Goal: Task Accomplishment & Management: Use online tool/utility

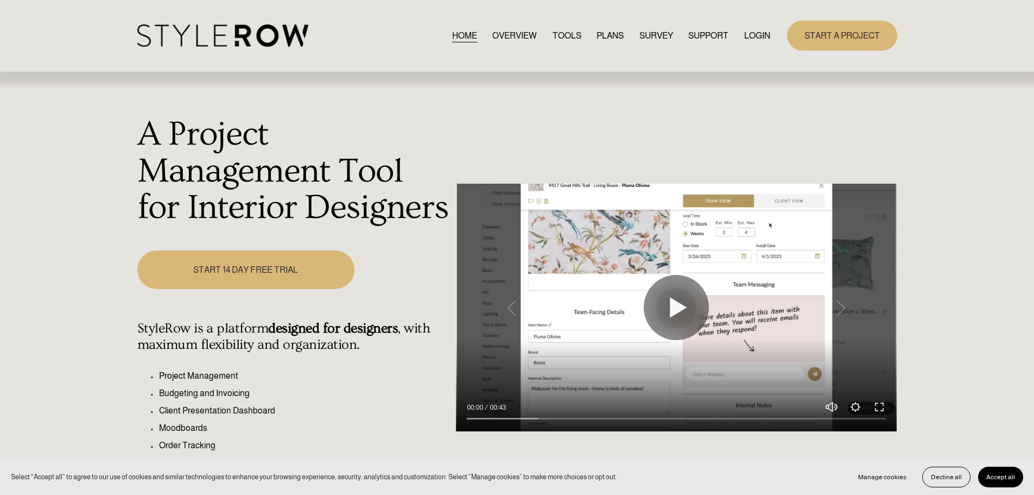
click at [756, 35] on link "LOGIN" at bounding box center [757, 35] width 26 height 15
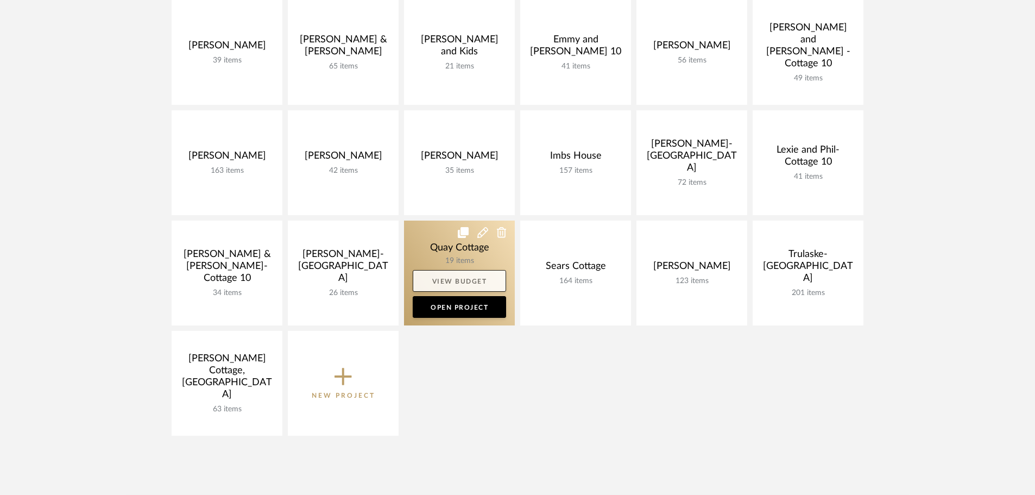
scroll to position [271, 0]
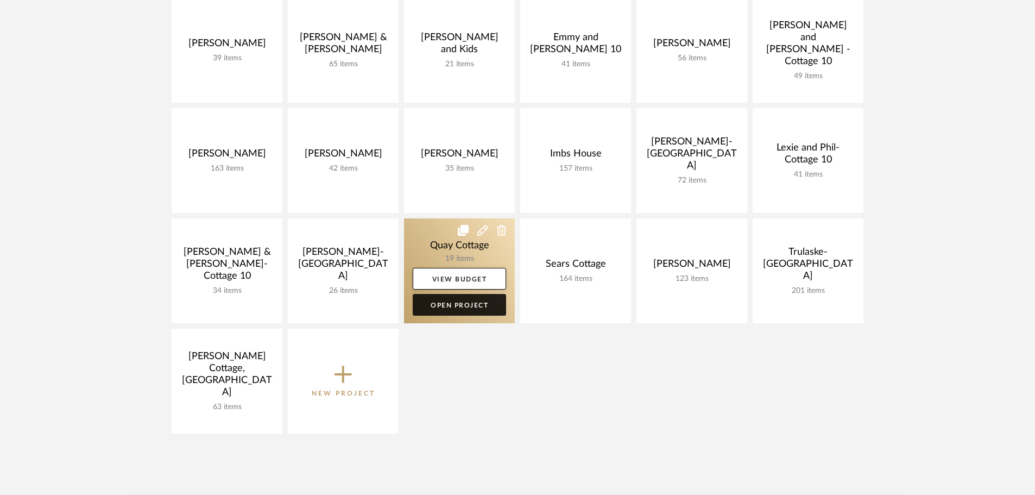
click at [458, 302] on link "Open Project" at bounding box center [459, 305] width 93 height 22
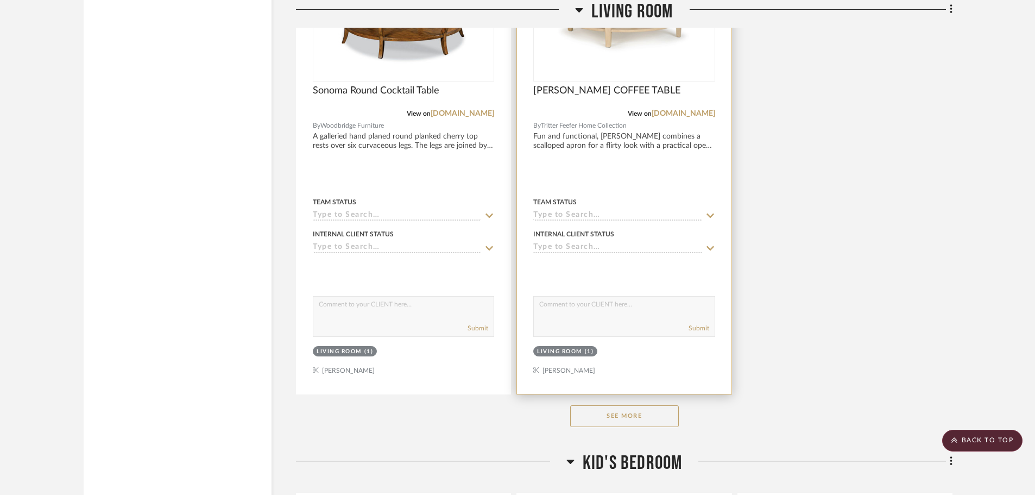
scroll to position [2009, 0]
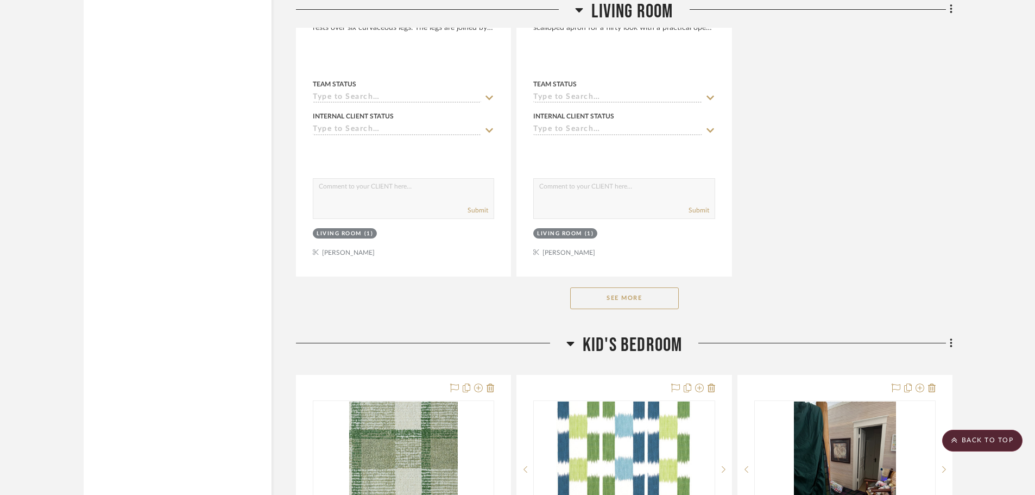
click at [647, 294] on button "See More" at bounding box center [624, 298] width 109 height 22
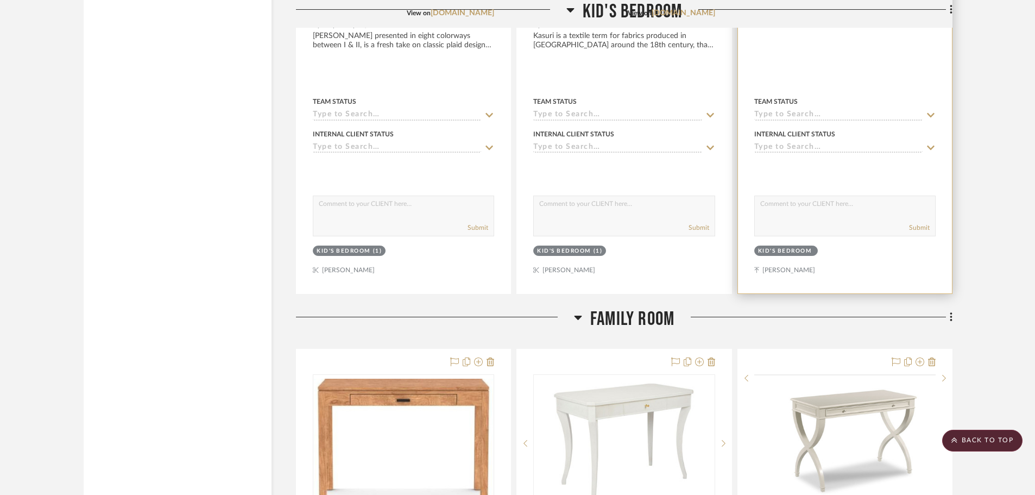
scroll to position [3008, 0]
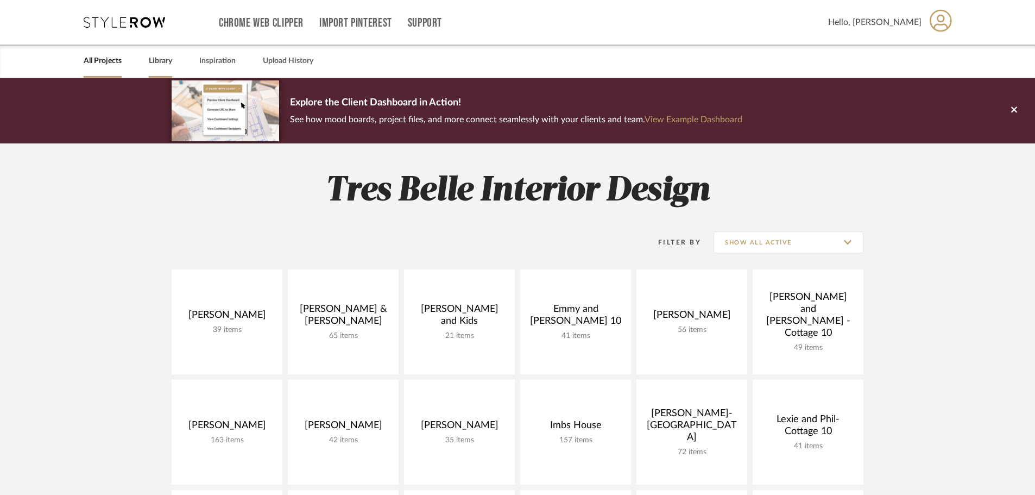
click at [165, 59] on link "Library" at bounding box center [160, 61] width 23 height 15
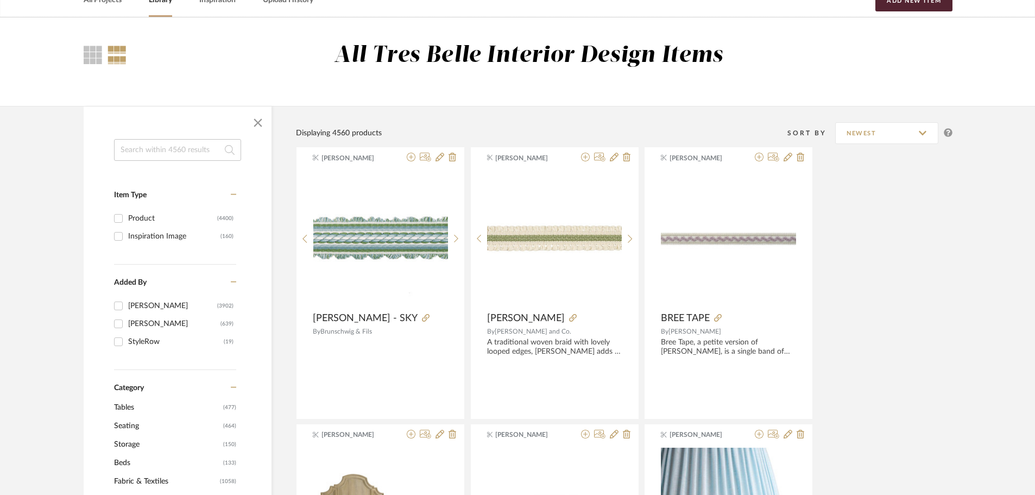
scroll to position [163, 0]
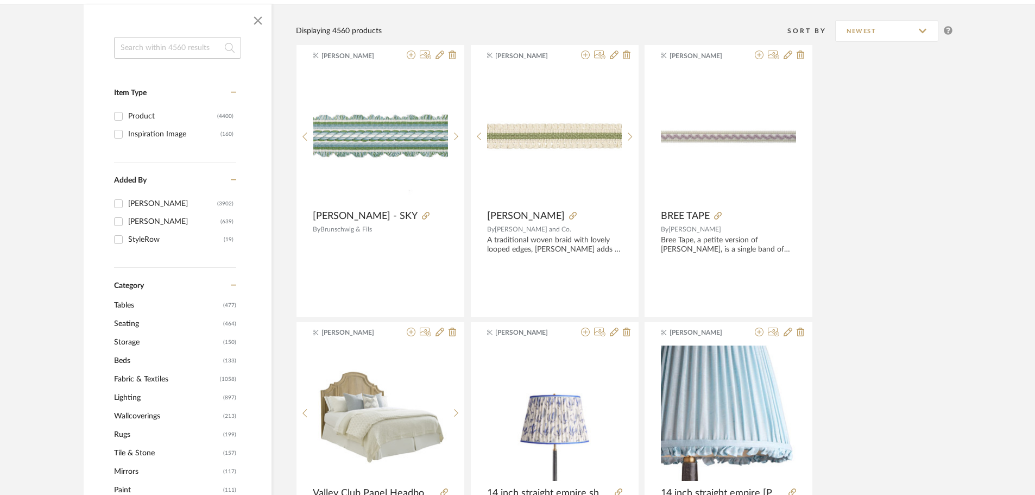
click at [130, 378] on span "Fabric & Textiles" at bounding box center [165, 379] width 103 height 18
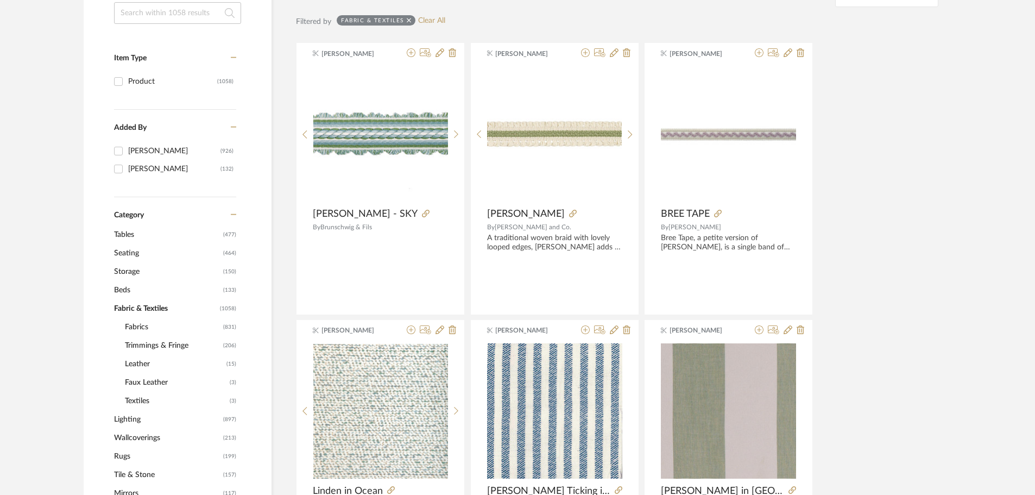
scroll to position [326, 0]
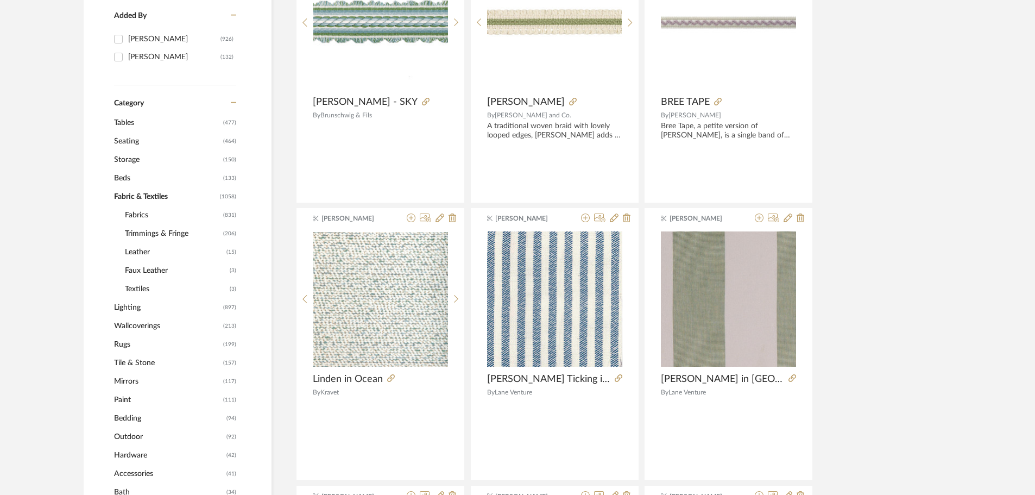
click at [138, 211] on span "Fabrics" at bounding box center [173, 215] width 96 height 18
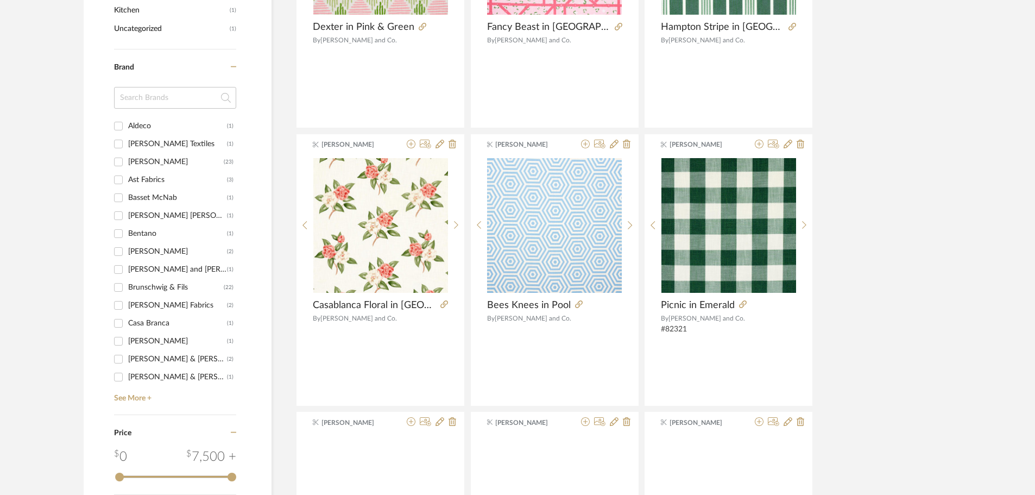
scroll to position [977, 0]
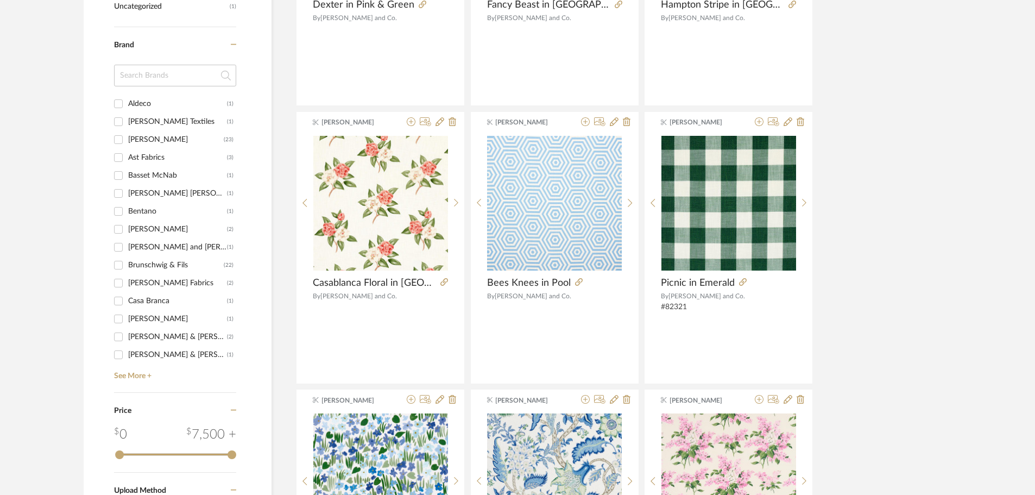
click at [117, 264] on input "Brunschwig & Fils (22)" at bounding box center [118, 264] width 17 height 17
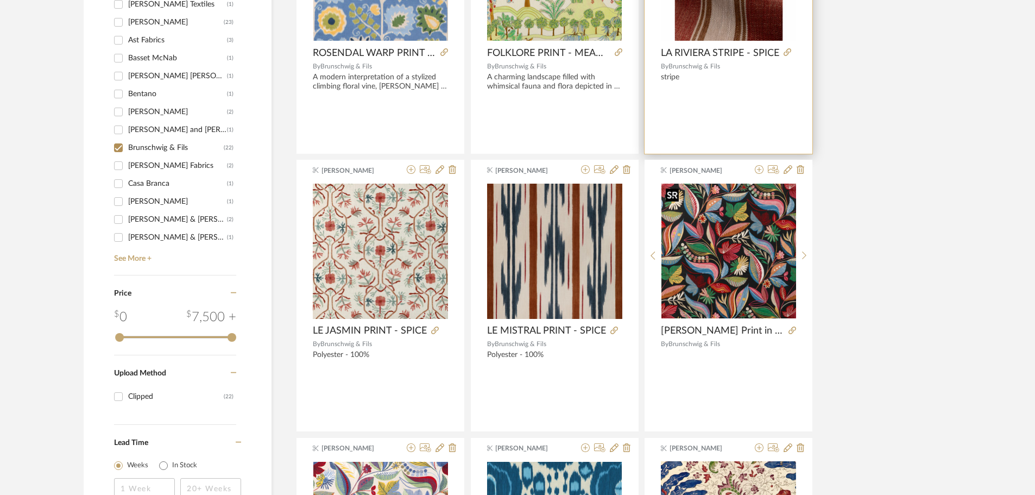
scroll to position [326, 0]
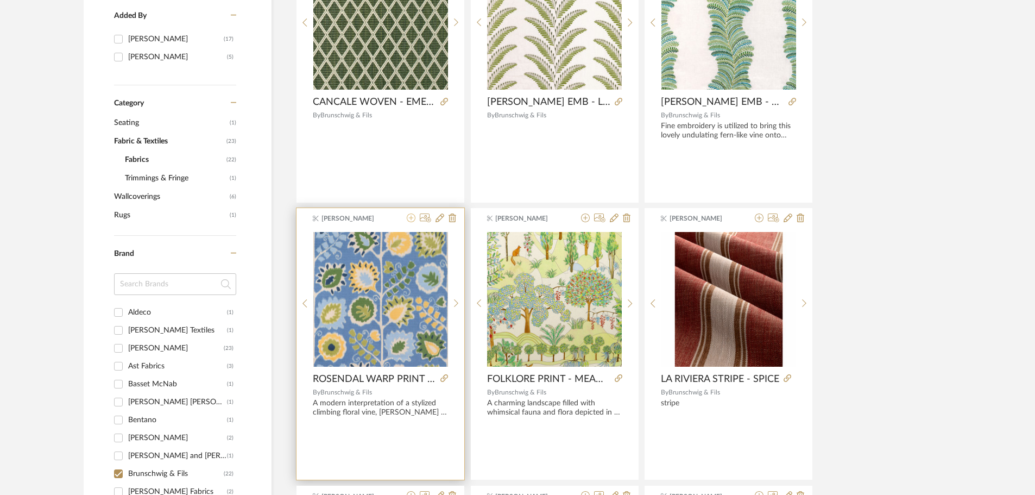
click at [410, 216] on icon at bounding box center [411, 217] width 9 height 9
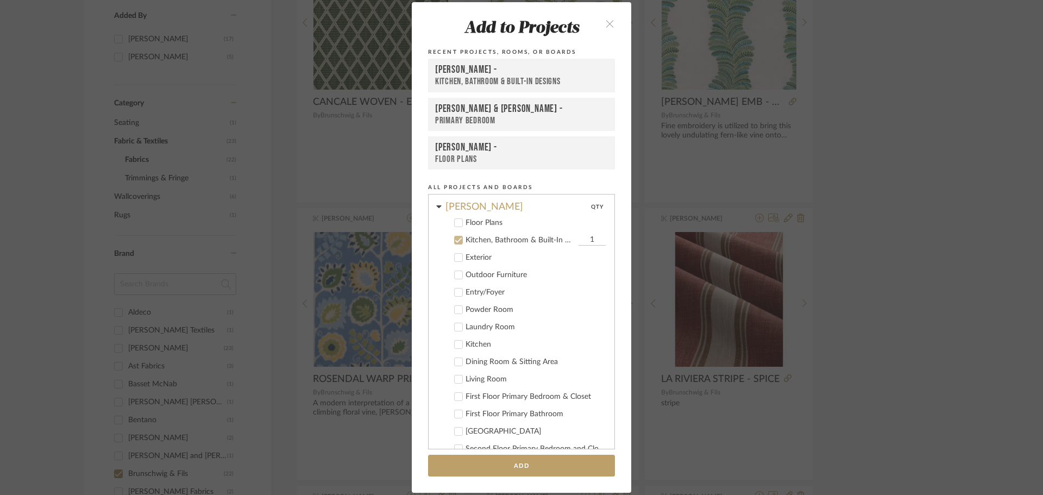
scroll to position [1, 0]
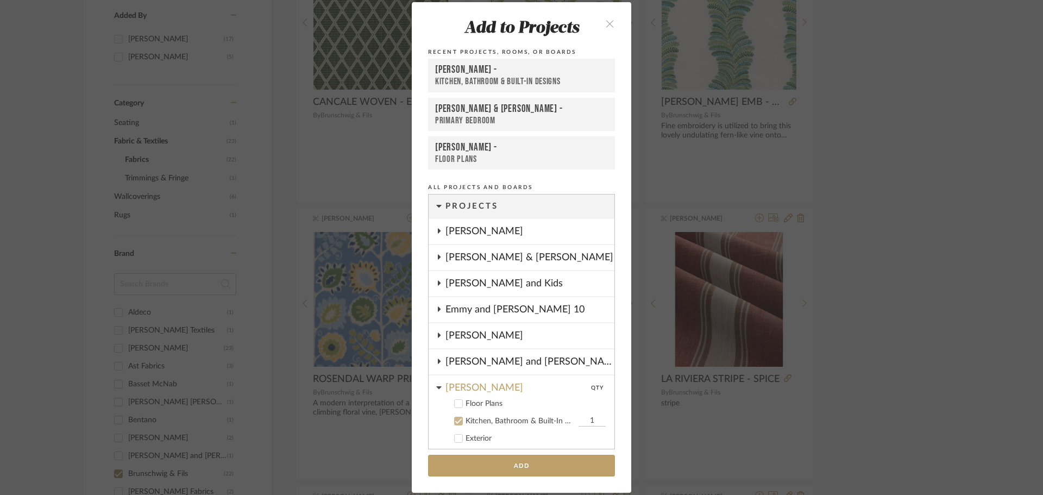
click at [454, 418] on icon at bounding box center [458, 421] width 8 height 8
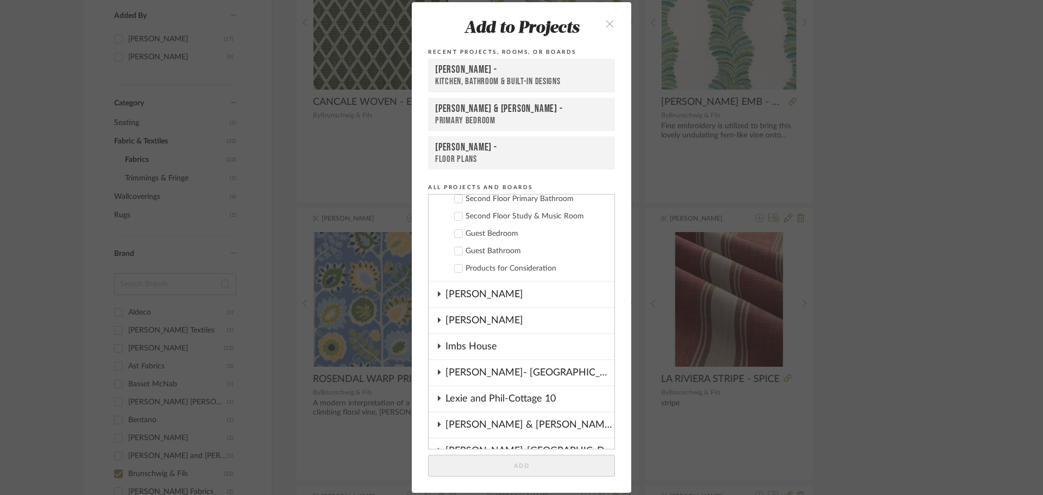
scroll to position [598, 0]
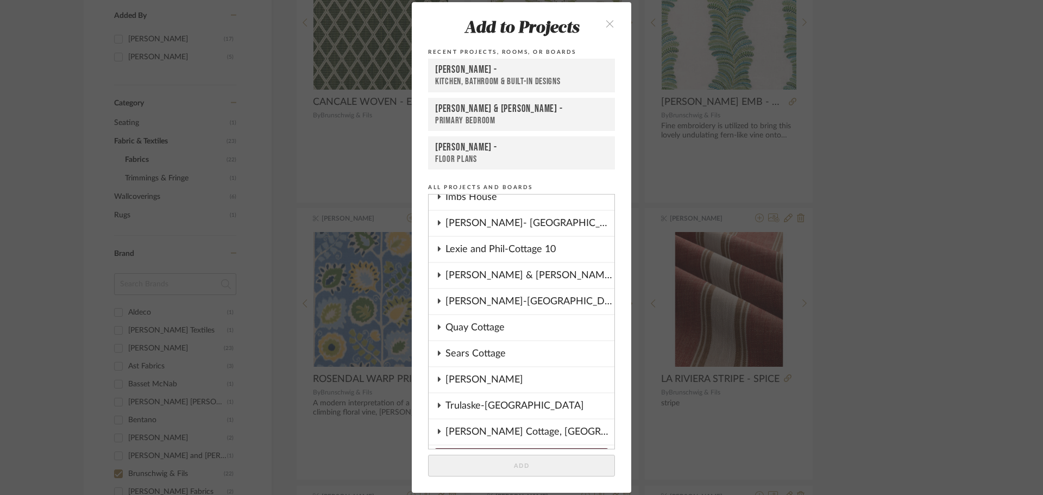
click at [477, 328] on div "Quay Cottage" at bounding box center [529, 327] width 169 height 25
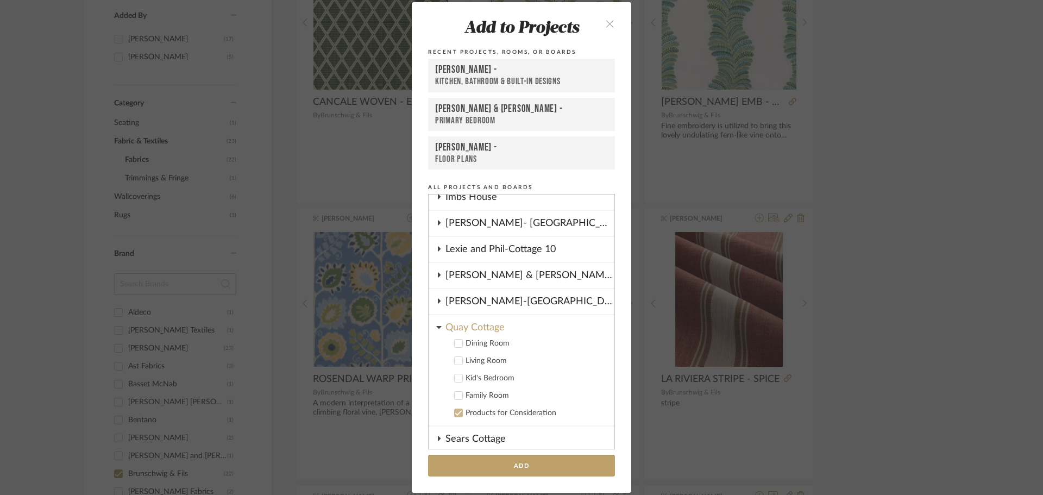
click at [454, 394] on icon at bounding box center [458, 395] width 8 height 8
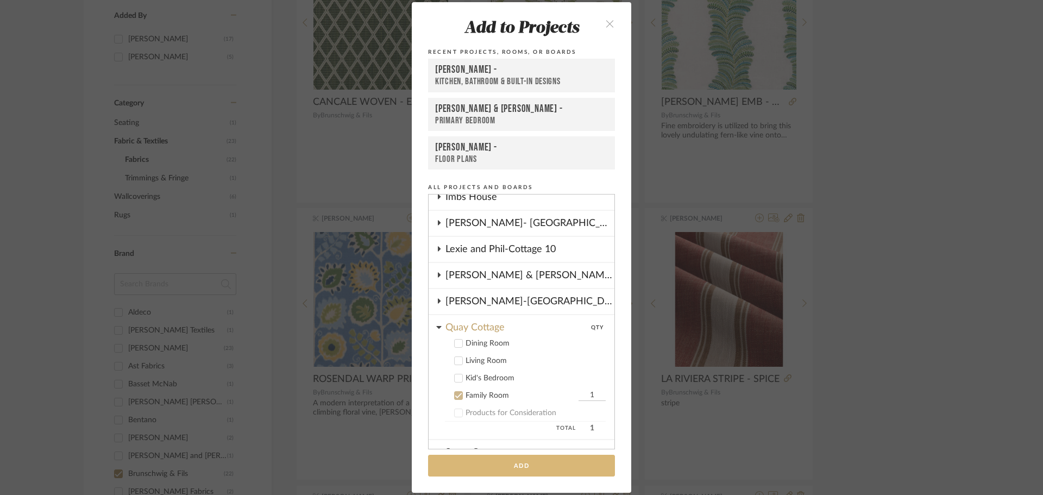
click at [491, 469] on button "Add" at bounding box center [521, 465] width 187 height 22
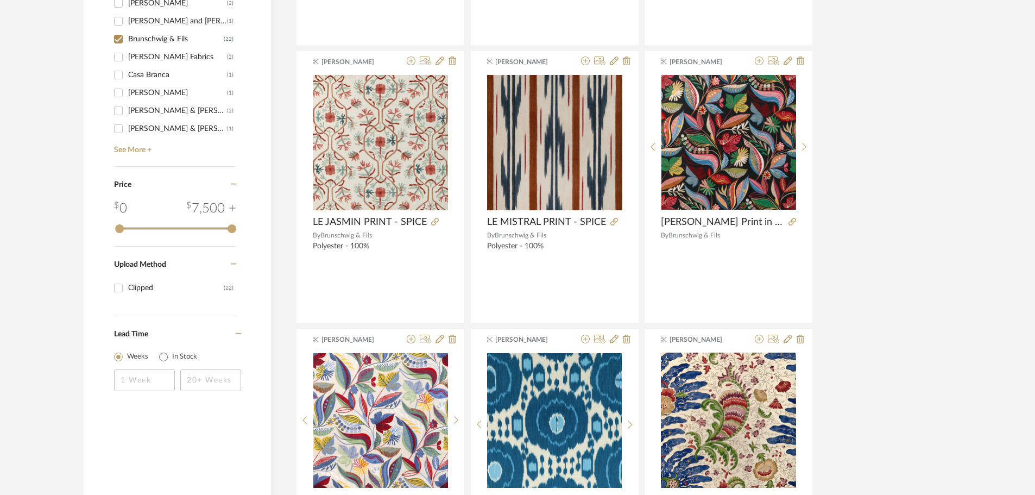
scroll to position [597, 0]
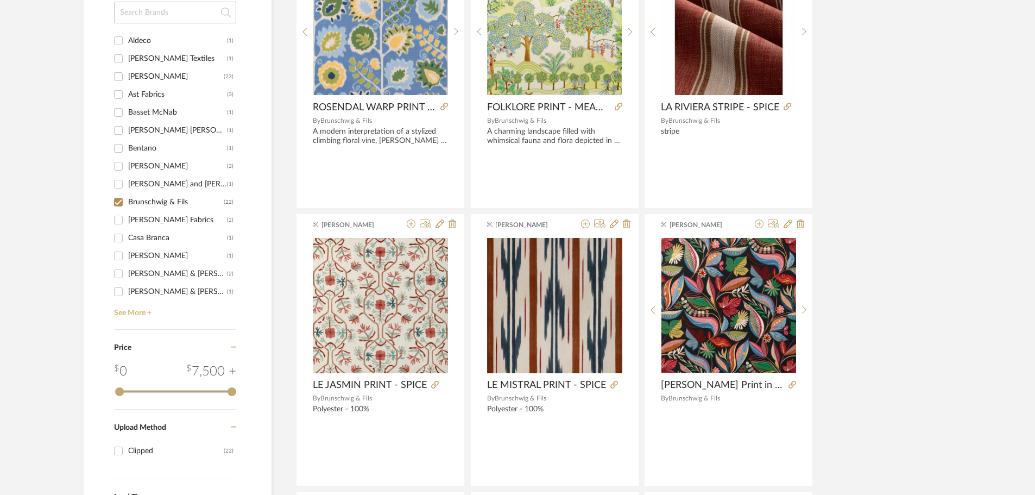
click at [144, 311] on link "See More +" at bounding box center [173, 308] width 125 height 17
click at [116, 201] on input "Brunschwig & Fils (22)" at bounding box center [118, 201] width 17 height 17
checkbox input "false"
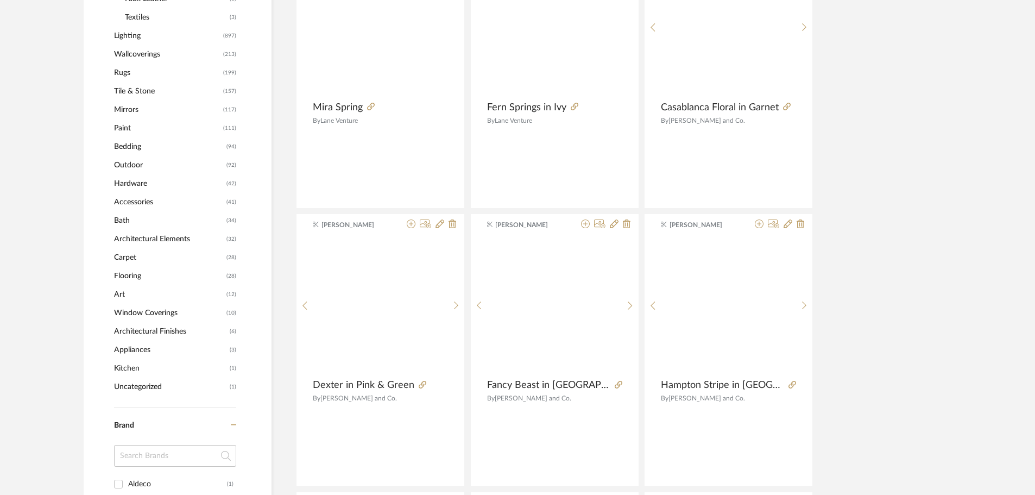
scroll to position [1040, 0]
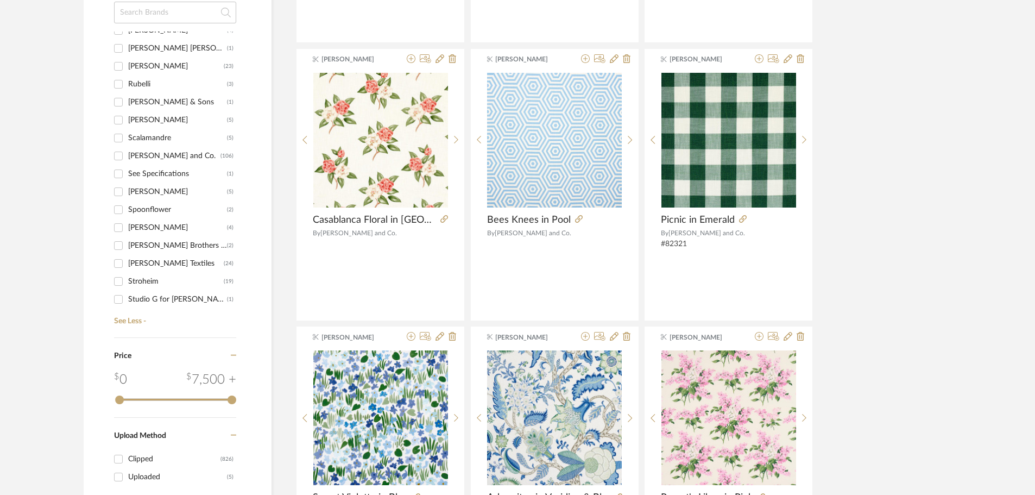
scroll to position [1249, 0]
click at [147, 188] on div "[PERSON_NAME]" at bounding box center [177, 189] width 99 height 17
click at [127, 188] on input "[PERSON_NAME] (5)" at bounding box center [118, 189] width 17 height 17
checkbox input "true"
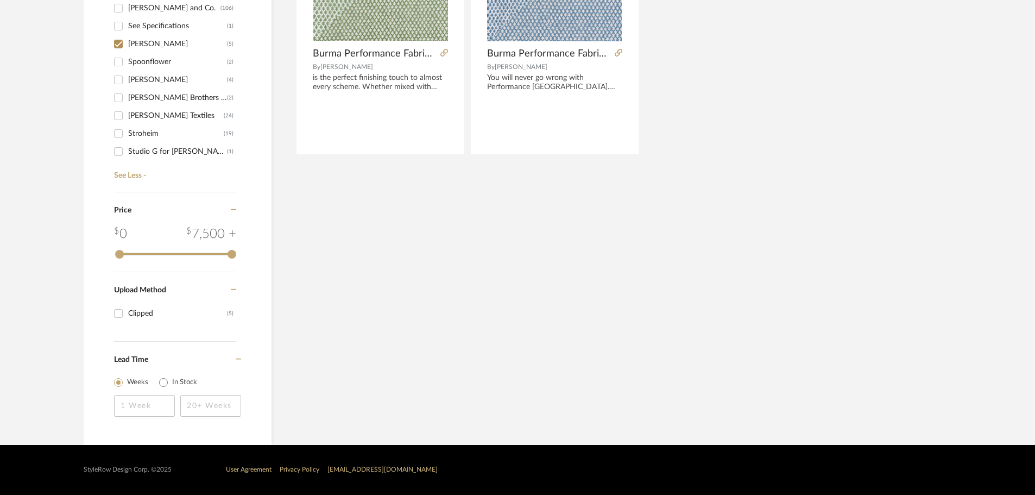
scroll to position [506, 0]
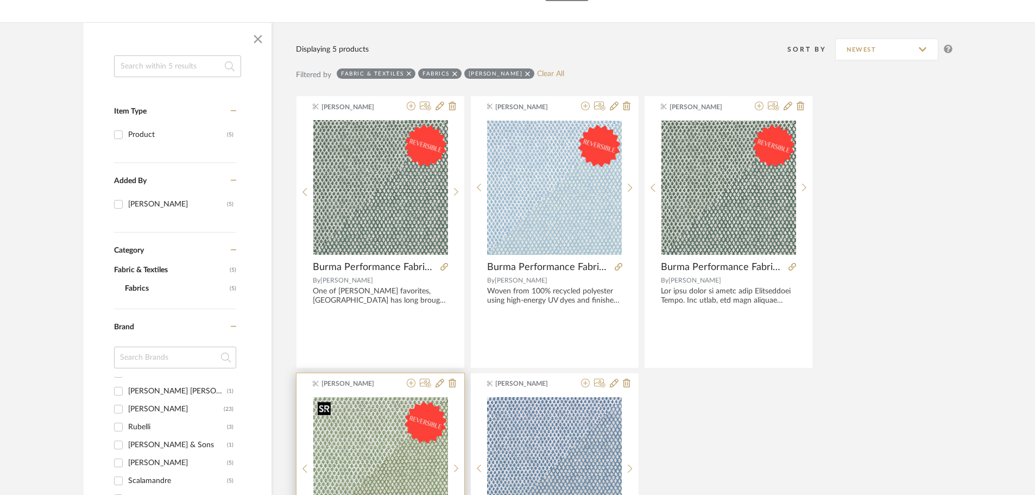
scroll to position [180, 0]
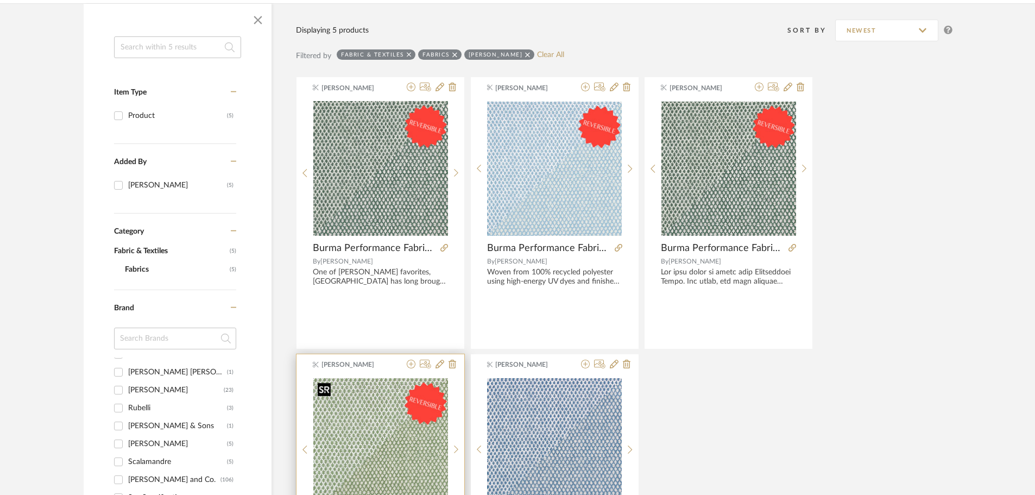
click at [388, 409] on img "0" at bounding box center [380, 445] width 135 height 134
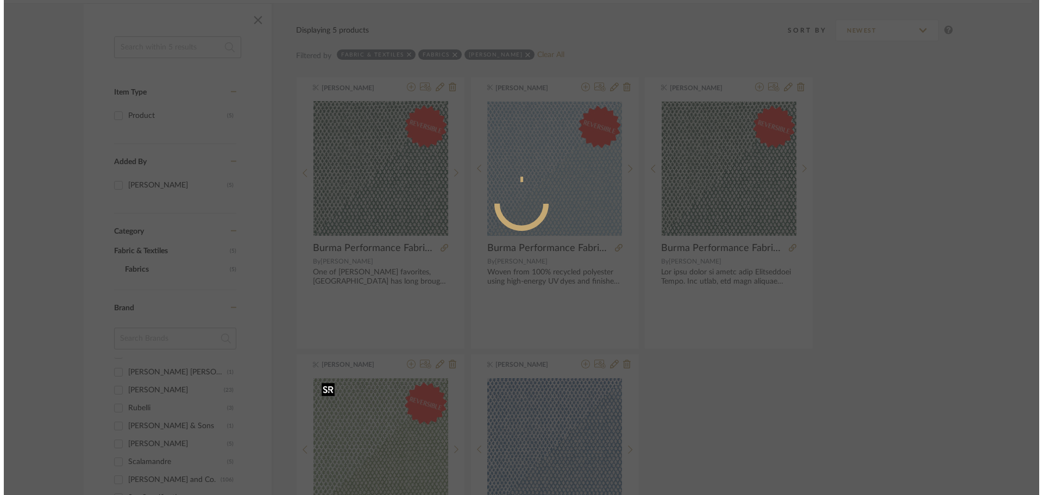
scroll to position [0, 0]
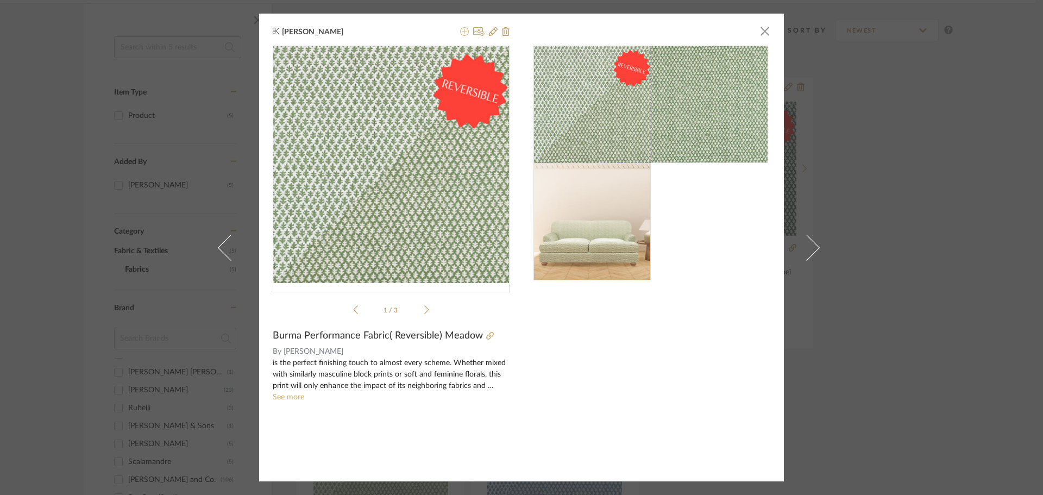
click at [461, 33] on icon at bounding box center [464, 31] width 9 height 9
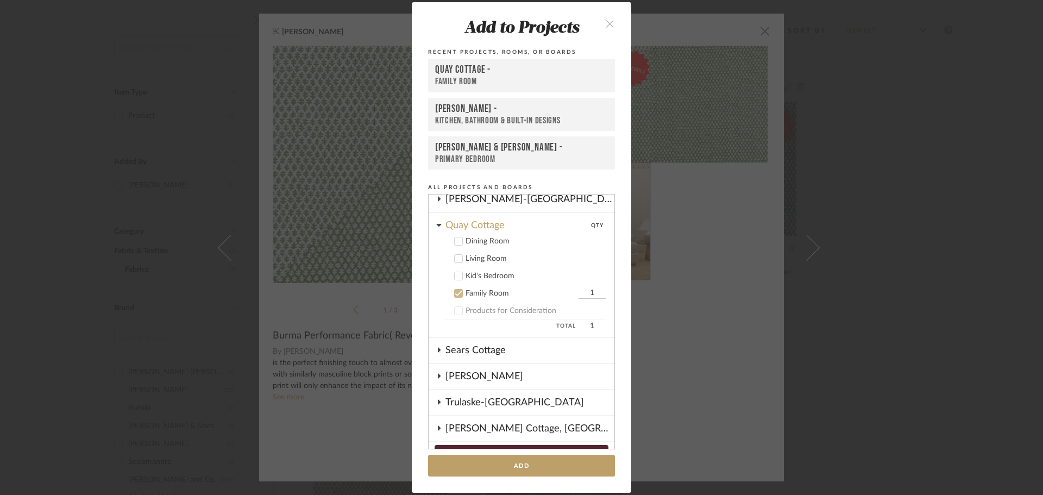
scroll to position [352, 0]
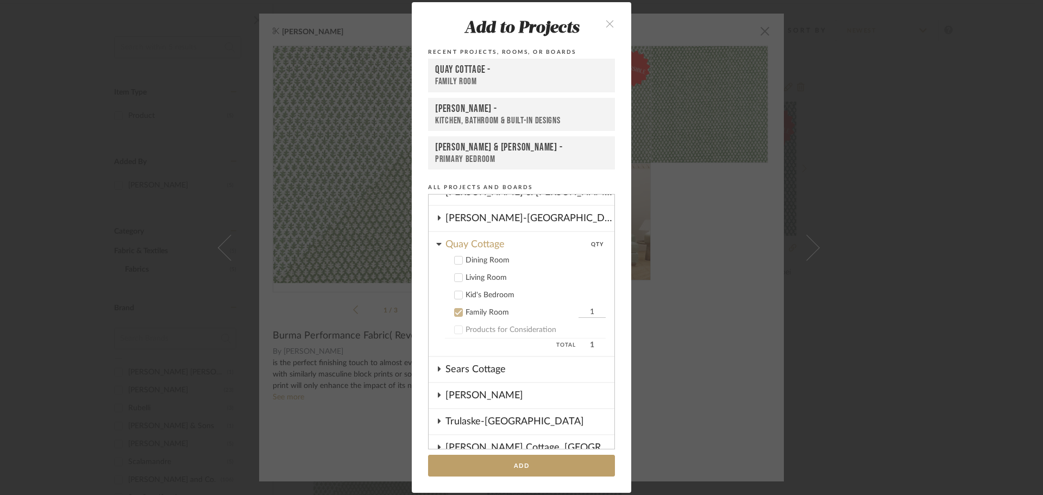
click at [456, 260] on icon at bounding box center [458, 259] width 7 height 5
click at [454, 311] on icon at bounding box center [458, 312] width 8 height 8
click at [520, 460] on button "Add" at bounding box center [521, 465] width 187 height 22
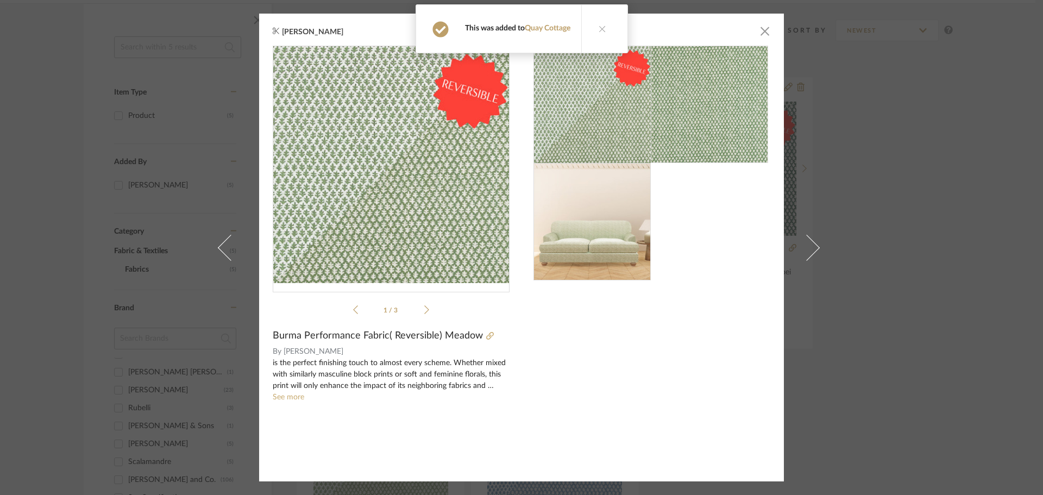
click at [916, 147] on div "[PERSON_NAME] × 1 / 3 Burma Performance Fabric( Reversible) Meadow By [PERSON_N…" at bounding box center [521, 247] width 1043 height 495
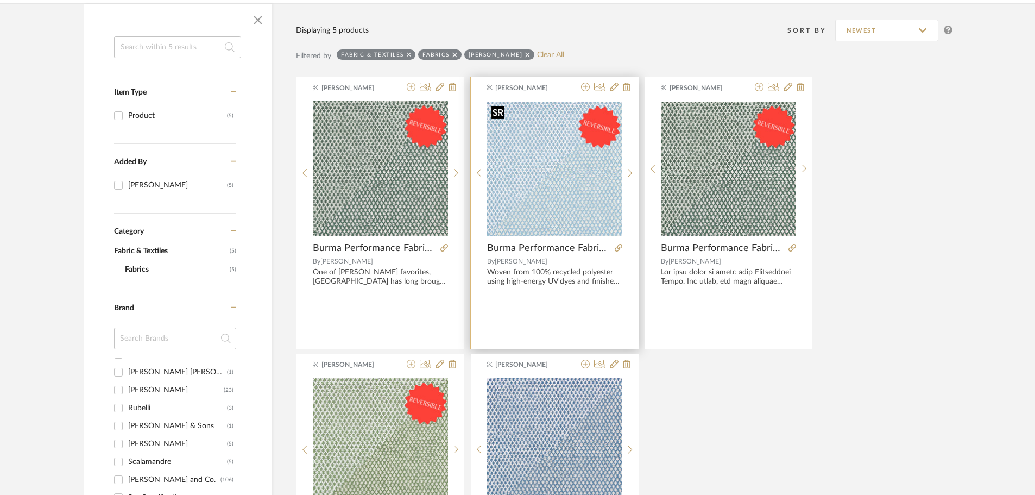
scroll to position [125, 0]
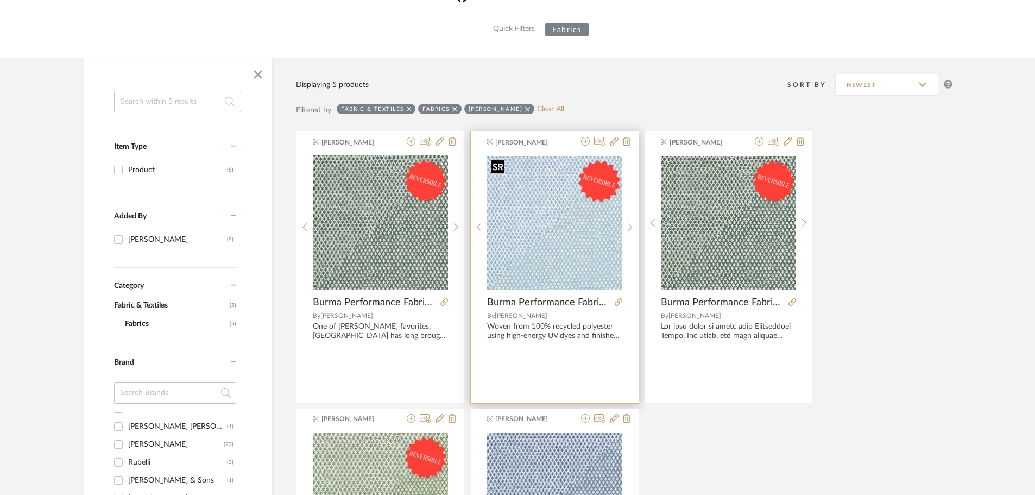
click at [551, 232] on img "0" at bounding box center [554, 223] width 135 height 134
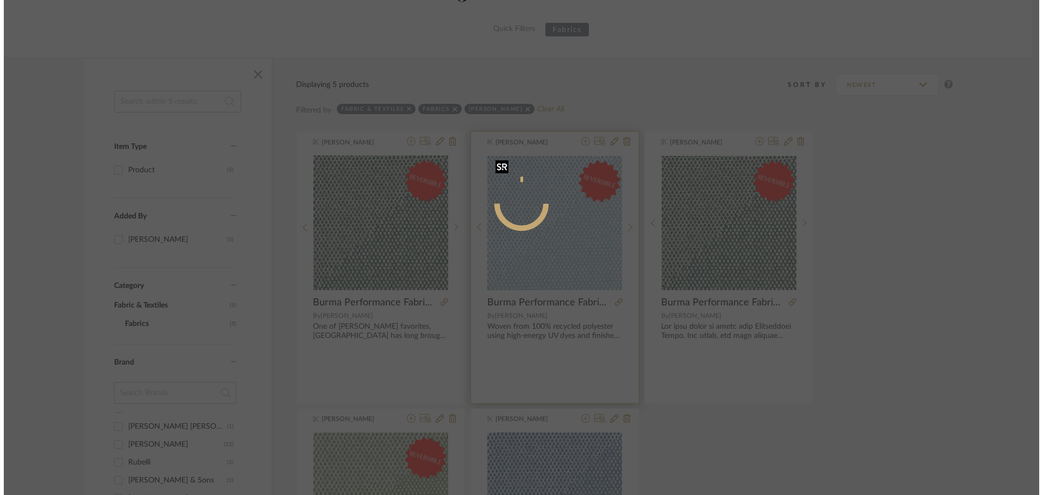
scroll to position [0, 0]
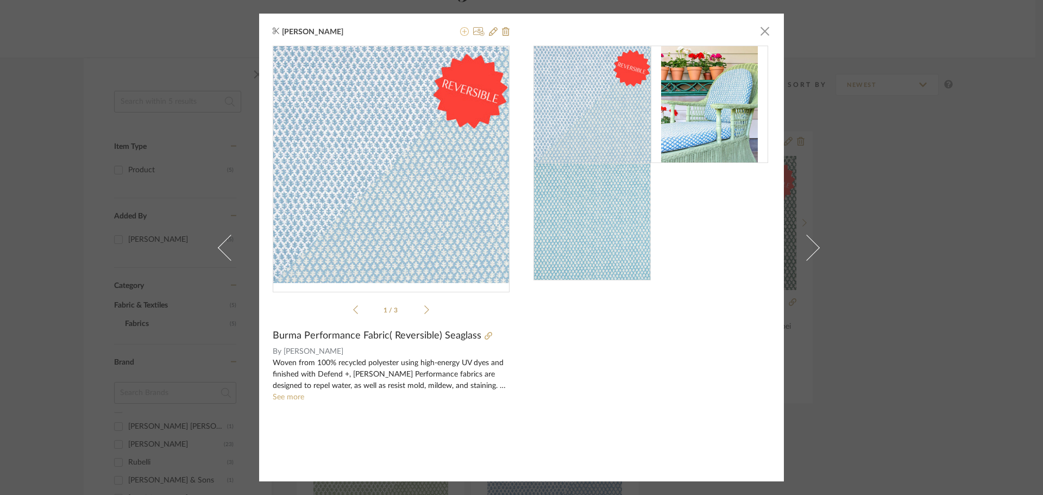
click at [461, 30] on icon at bounding box center [464, 31] width 9 height 9
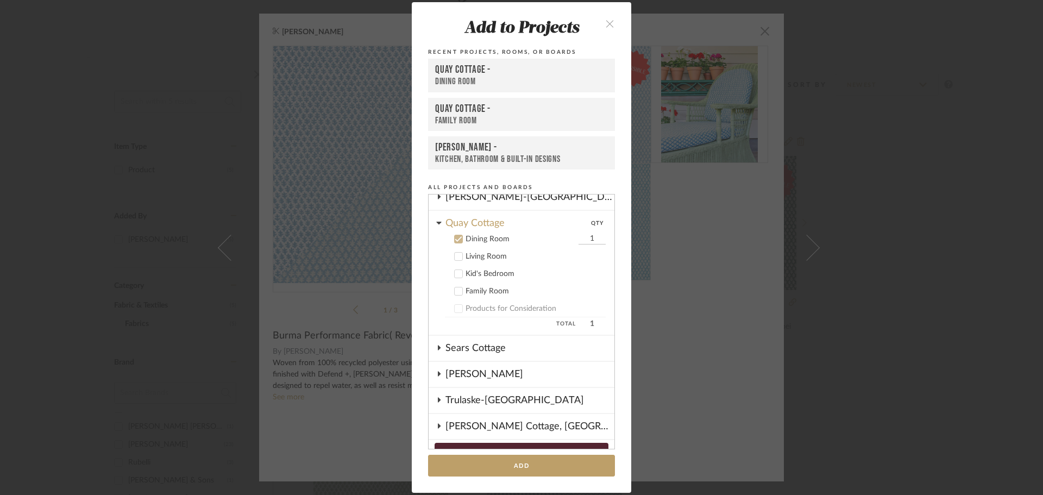
scroll to position [355, 0]
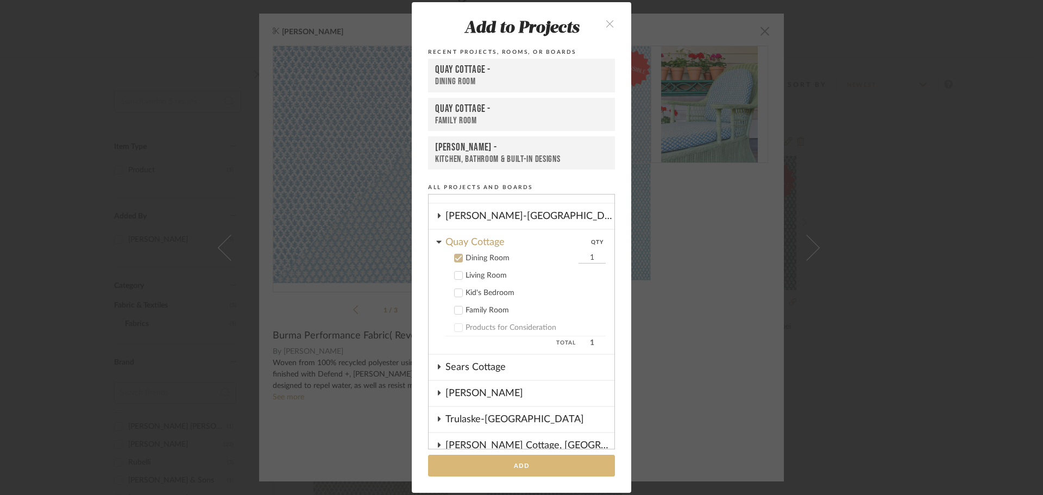
click at [530, 460] on button "Add" at bounding box center [521, 465] width 187 height 22
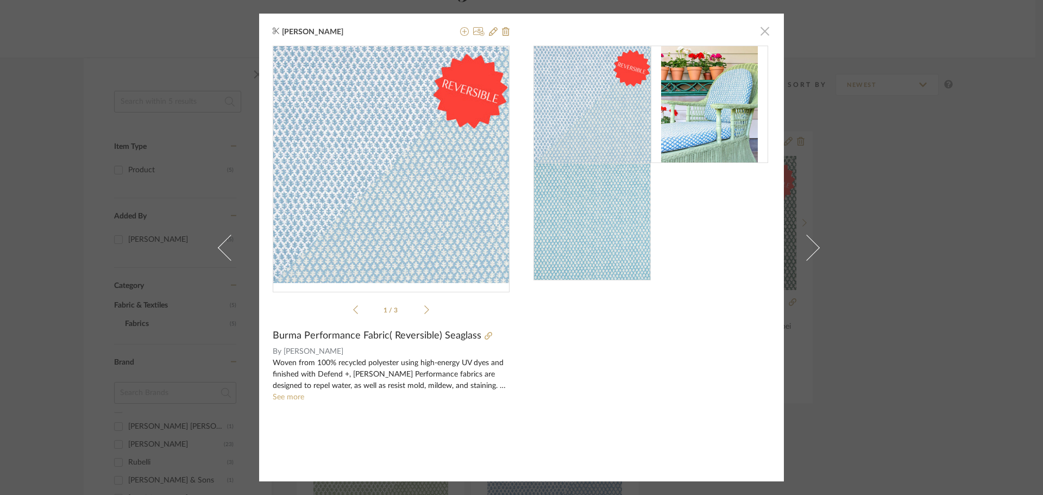
click at [762, 30] on span "button" at bounding box center [765, 31] width 22 height 22
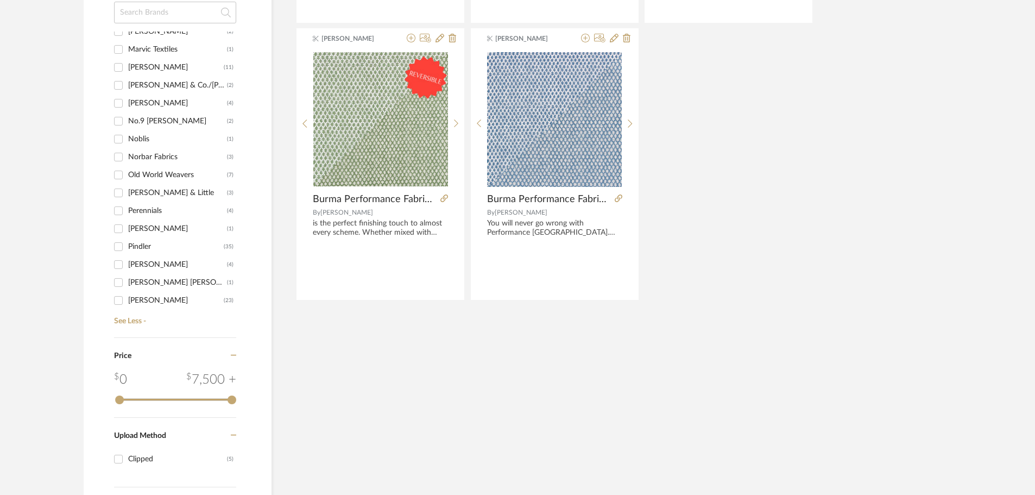
scroll to position [1008, 0]
click at [120, 106] on input "[PERSON_NAME] (4)" at bounding box center [118, 107] width 17 height 17
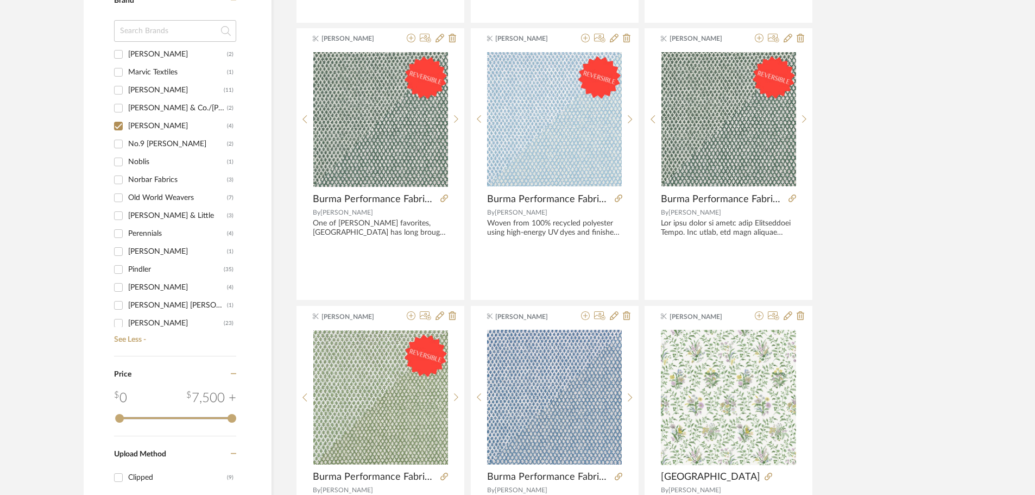
scroll to position [524, 0]
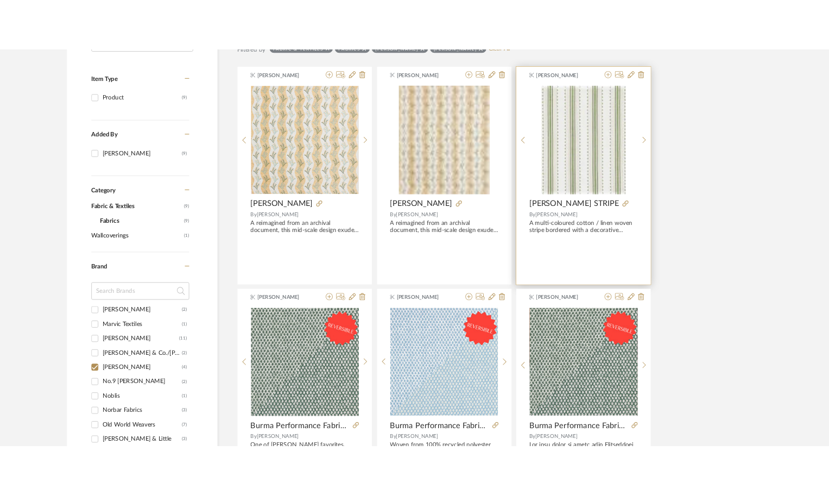
scroll to position [181, 0]
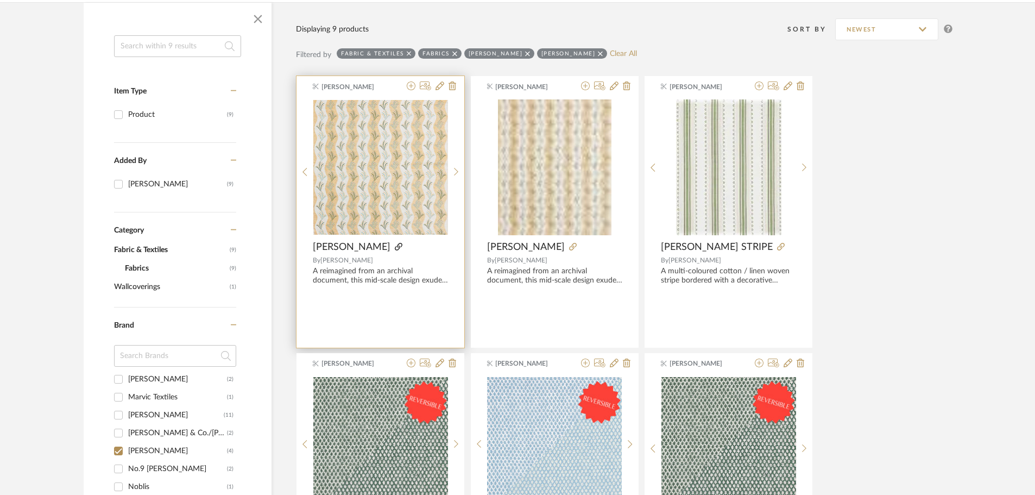
click at [395, 247] on icon at bounding box center [399, 247] width 8 height 8
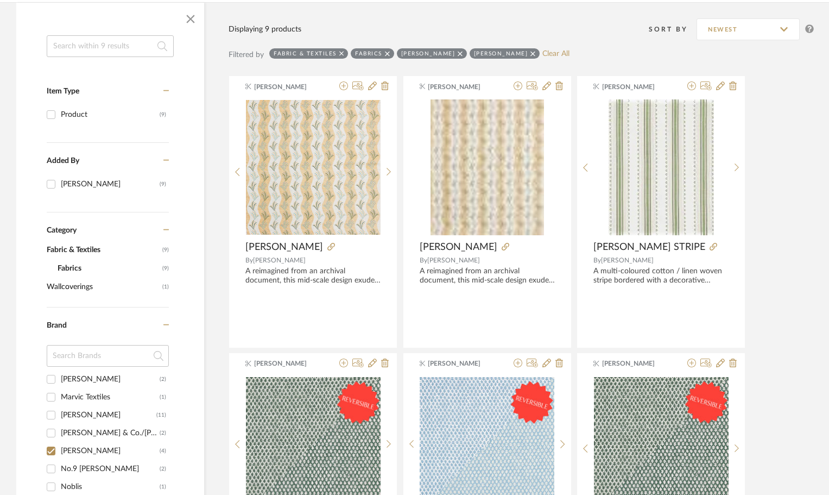
click at [84, 248] on span "Fabric & Textiles" at bounding box center [103, 250] width 113 height 18
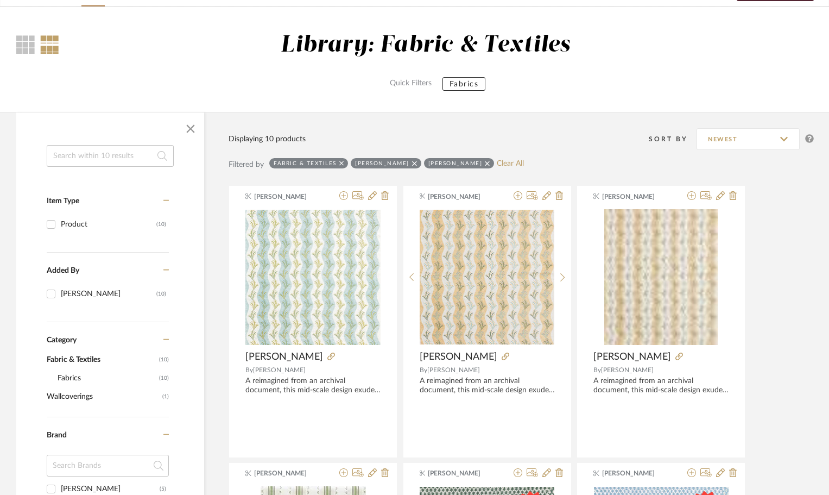
scroll to position [18, 0]
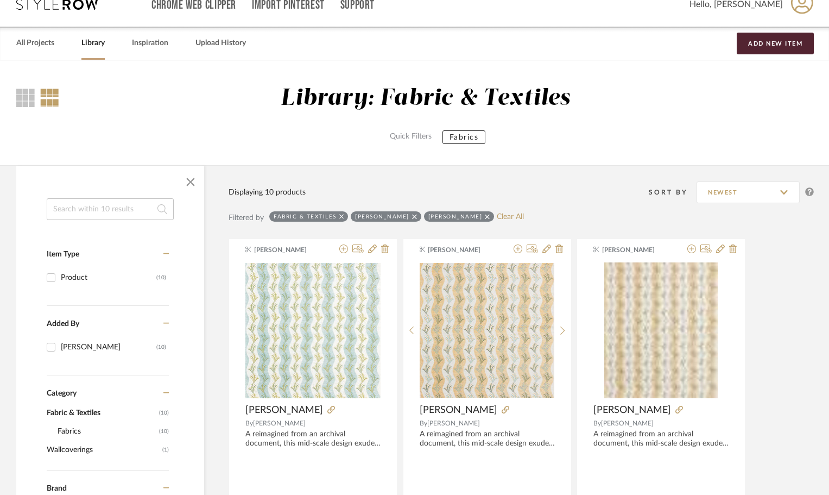
click at [88, 40] on link "Library" at bounding box center [92, 43] width 23 height 15
checkbox input "false"
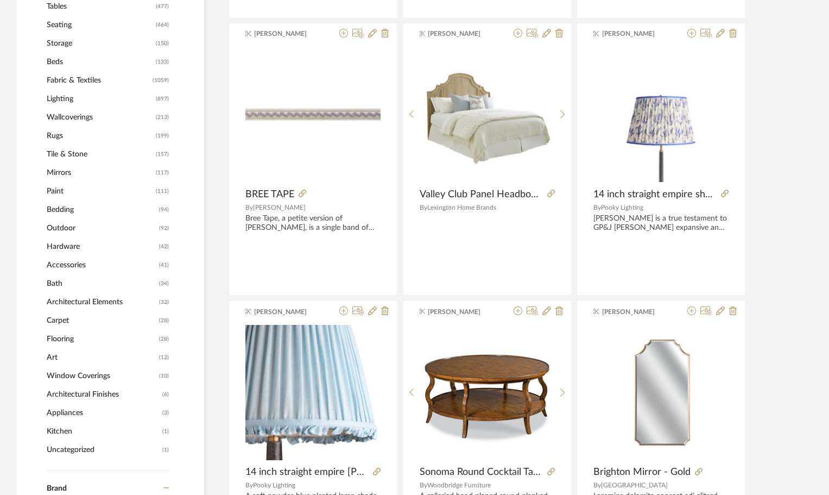
scroll to position [434, 0]
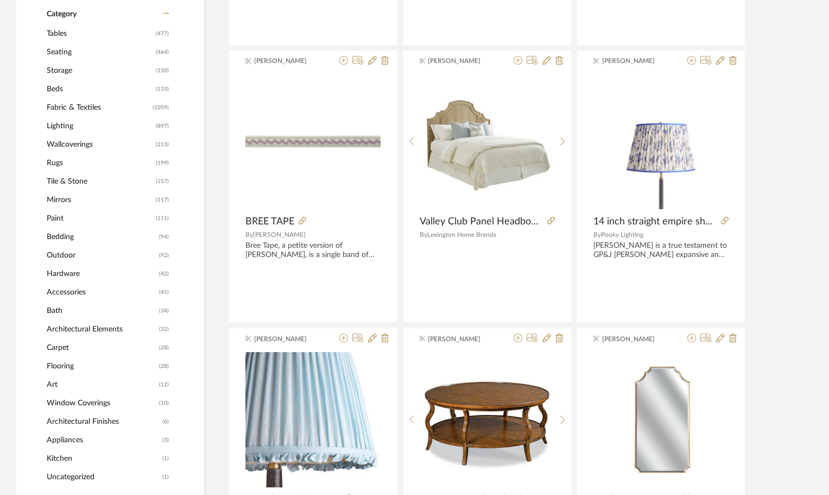
click at [85, 108] on span "Fabric & Textiles" at bounding box center [98, 107] width 103 height 18
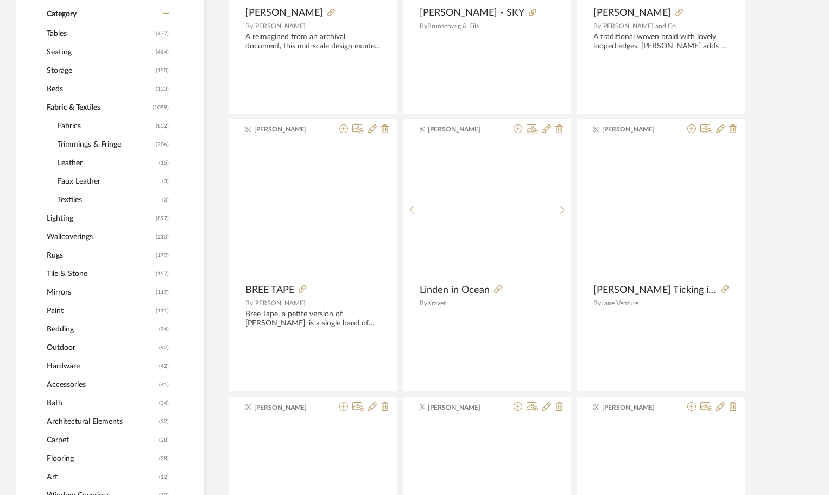
scroll to position [1134, 0]
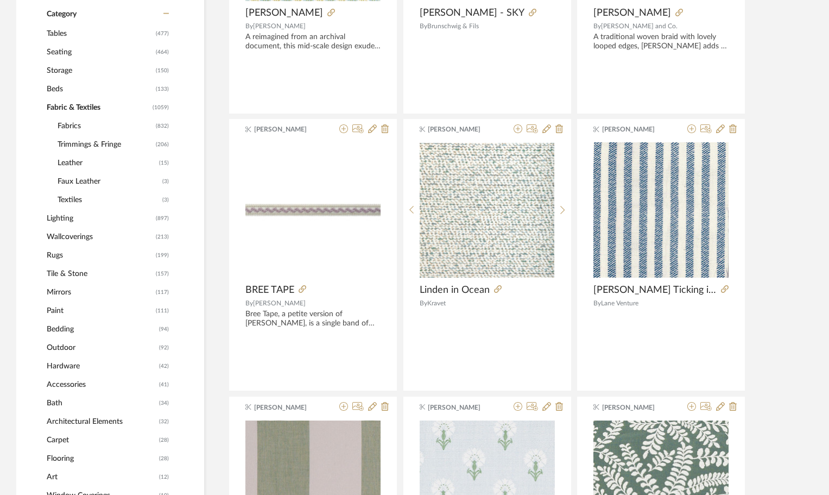
click at [67, 146] on span "Trimmings & Fringe" at bounding box center [106, 144] width 96 height 18
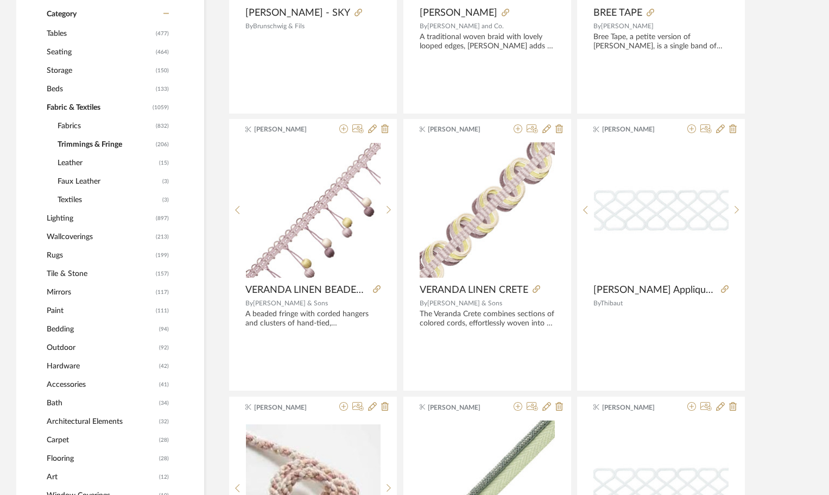
scroll to position [153, 0]
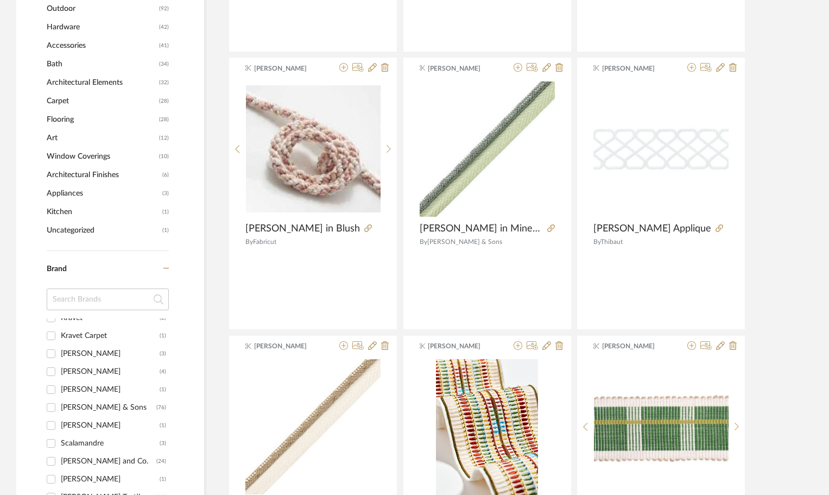
scroll to position [904, 0]
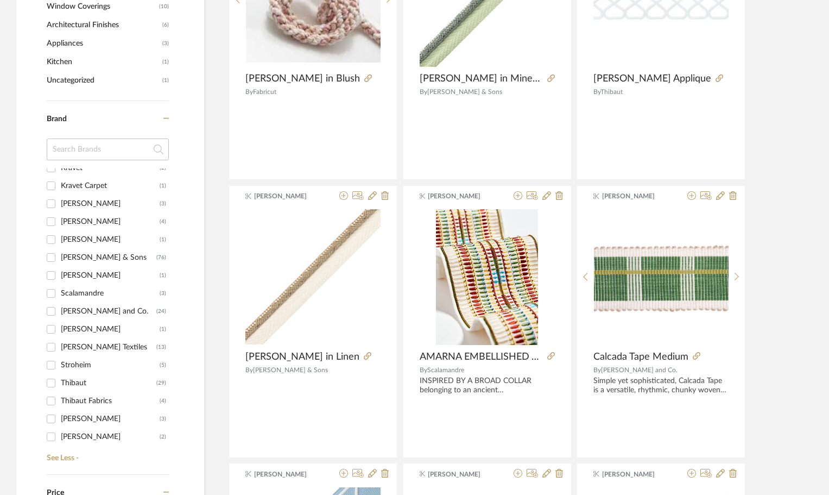
click at [74, 313] on div "[PERSON_NAME] and Co." at bounding box center [109, 310] width 96 height 17
click at [60, 313] on input "[PERSON_NAME] and Co. (24)" at bounding box center [50, 310] width 17 height 17
checkbox input "true"
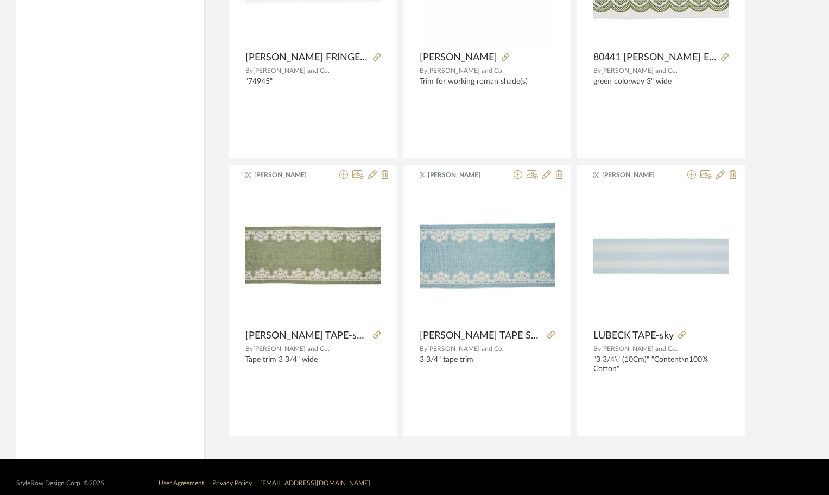
scroll to position [2049, 0]
